Goal: Find specific page/section: Find specific page/section

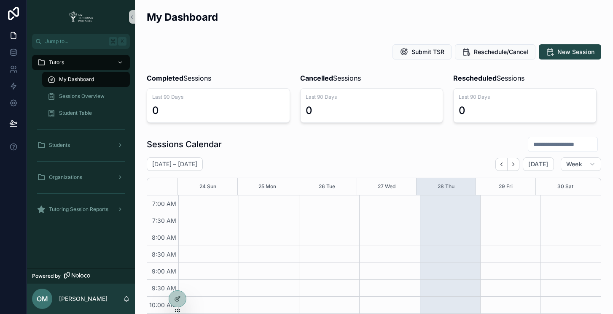
scroll to position [236, 0]
click at [177, 282] on icon at bounding box center [177, 280] width 7 height 7
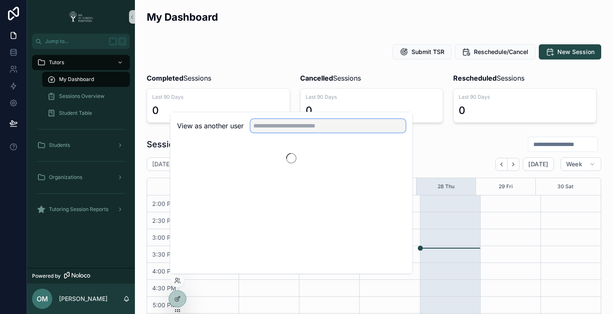
click at [319, 128] on input "text" at bounding box center [327, 125] width 155 height 13
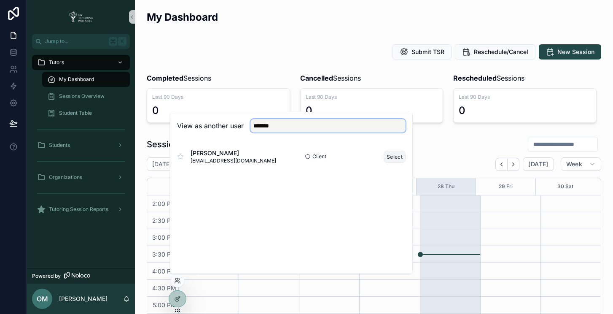
type input "*******"
click at [391, 155] on button "Select" at bounding box center [395, 157] width 22 height 12
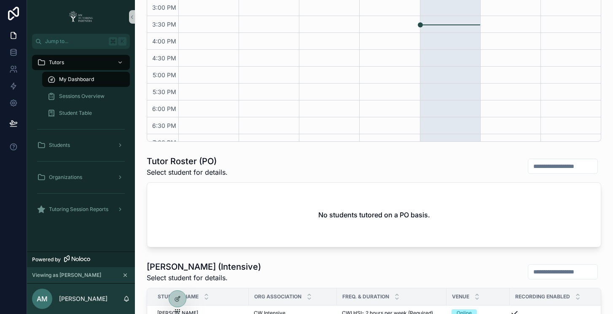
scroll to position [393, 0]
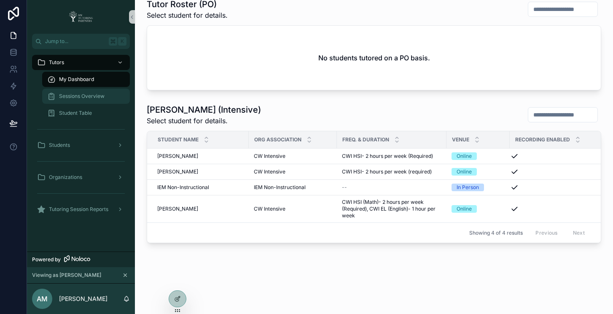
click at [96, 100] on div "Sessions Overview" at bounding box center [86, 95] width 78 height 13
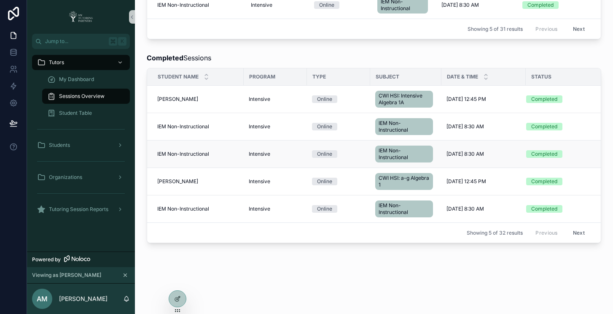
scroll to position [669, 0]
click at [83, 114] on span "Student Table" at bounding box center [75, 113] width 33 height 7
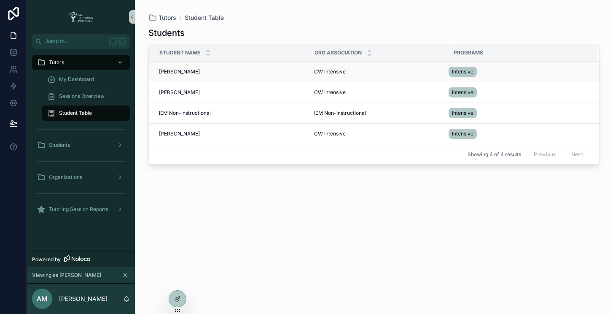
click at [171, 73] on span "[PERSON_NAME]" at bounding box center [179, 71] width 41 height 7
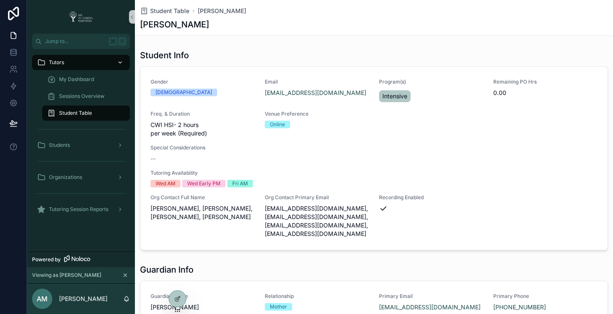
click at [82, 61] on div "Tutors" at bounding box center [81, 62] width 88 height 13
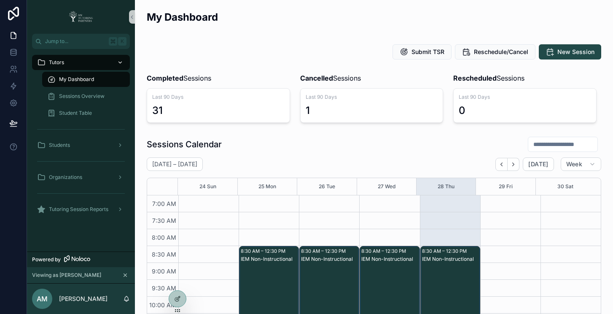
scroll to position [236, 0]
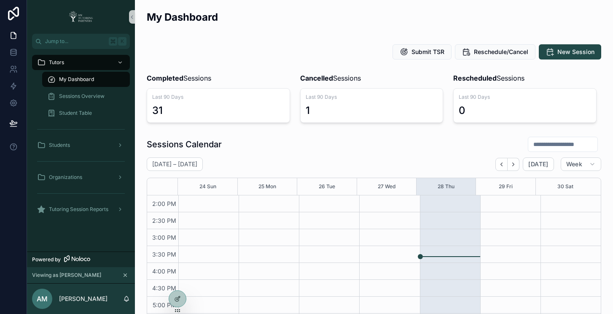
click at [75, 80] on span "My Dashboard" at bounding box center [76, 79] width 35 height 7
